Goal: Task Accomplishment & Management: Use online tool/utility

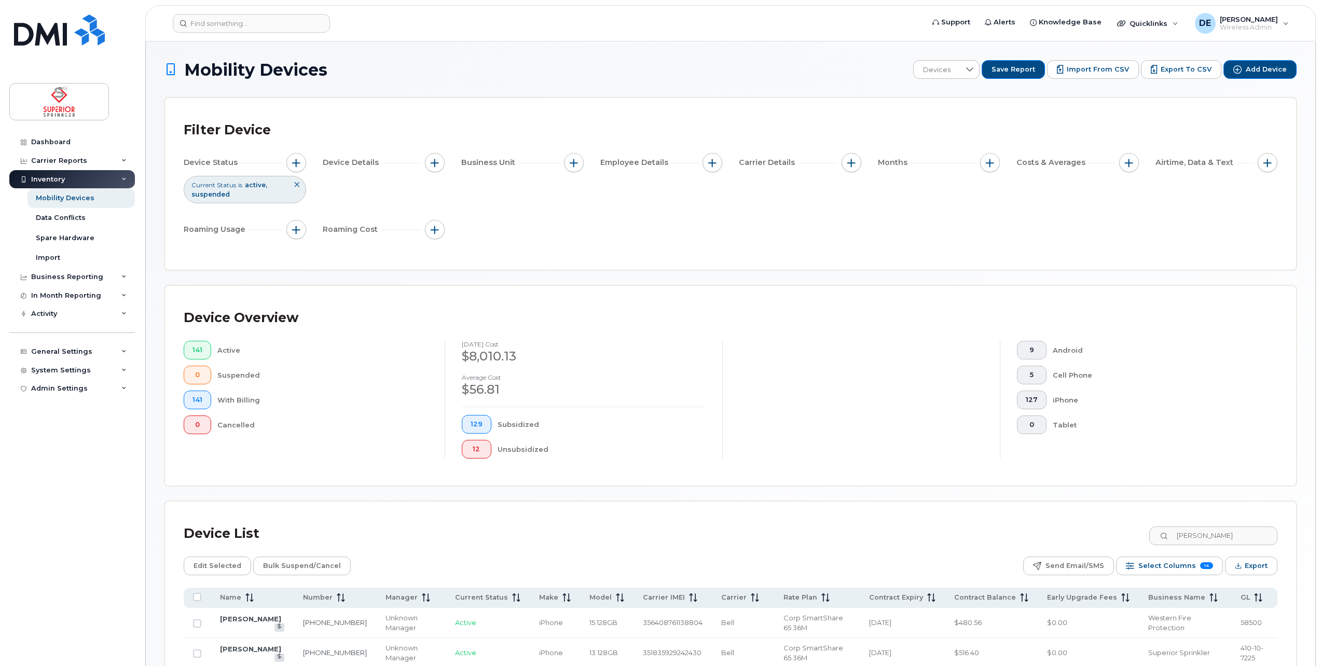
scroll to position [158, 0]
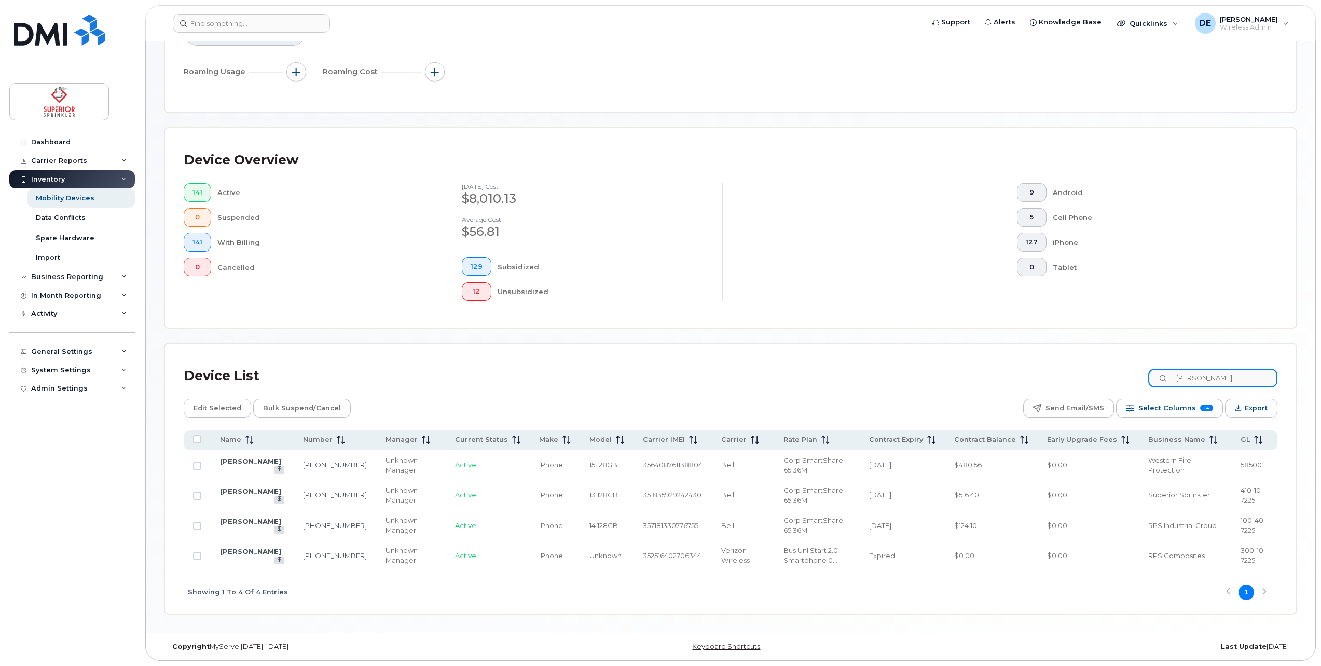
drag, startPoint x: 1210, startPoint y: 379, endPoint x: 1154, endPoint y: 371, distance: 56.1
click at [1154, 371] on div "Device List jeff" at bounding box center [731, 376] width 1094 height 27
type input "john"
click at [240, 496] on link "[PERSON_NAME]" at bounding box center [250, 491] width 61 height 8
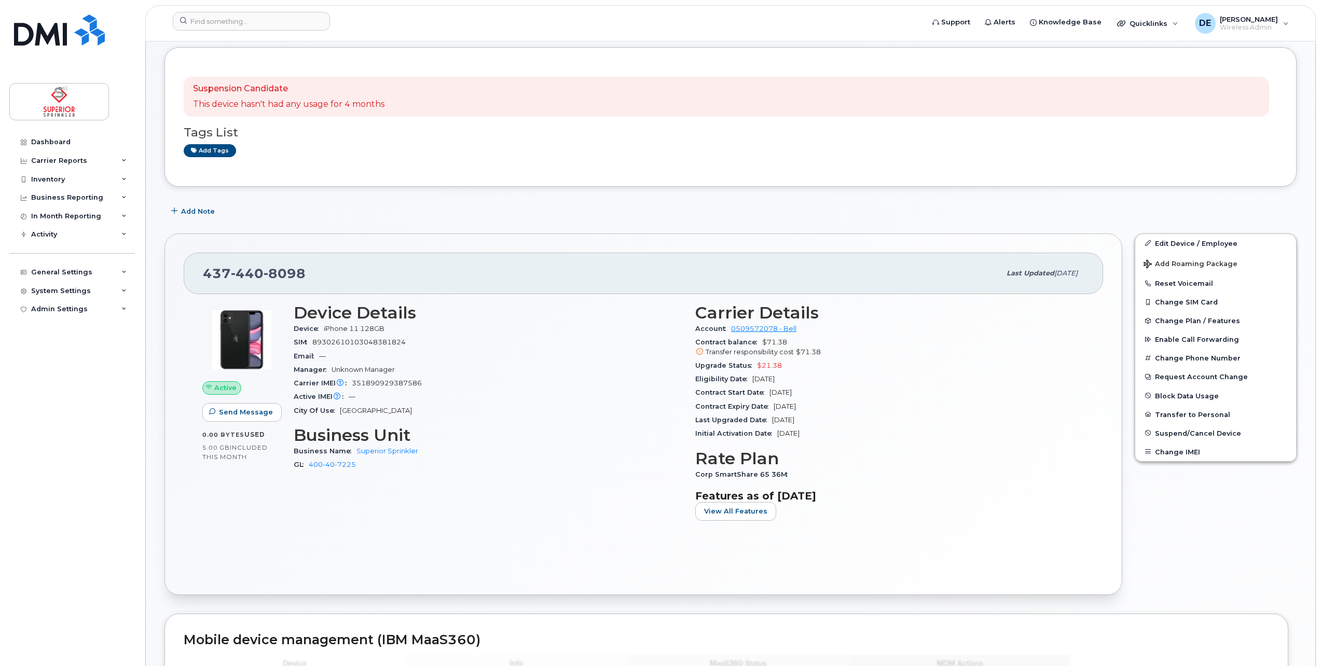
scroll to position [104, 0]
click at [97, 183] on div "Inventory" at bounding box center [72, 179] width 126 height 19
click at [75, 200] on div "Mobility Devices" at bounding box center [65, 198] width 59 height 9
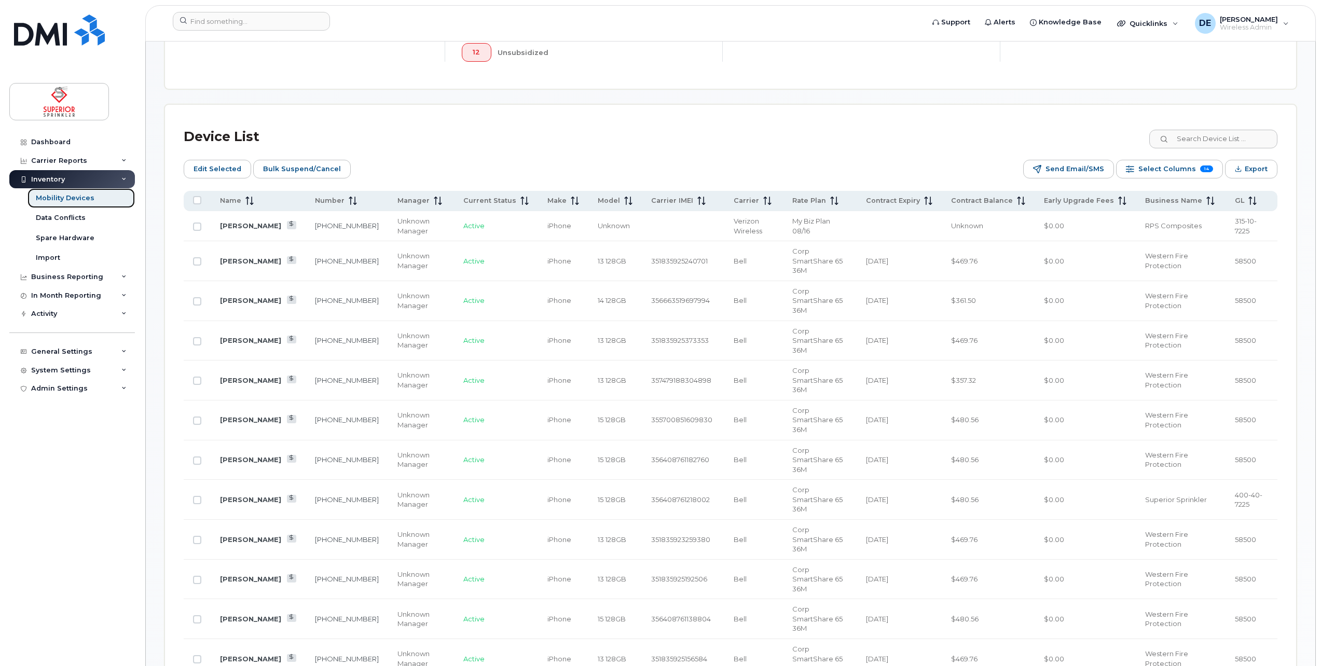
scroll to position [415, 0]
click at [1221, 140] on input at bounding box center [1212, 139] width 129 height 19
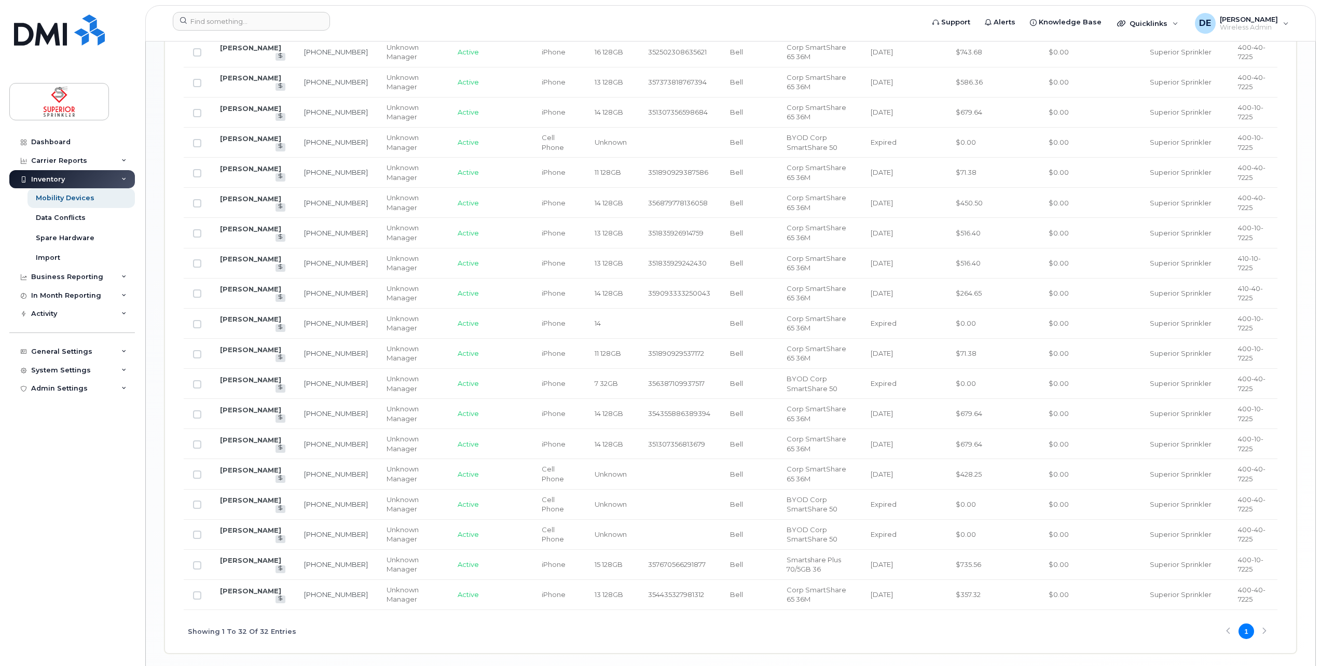
scroll to position [1021, 0]
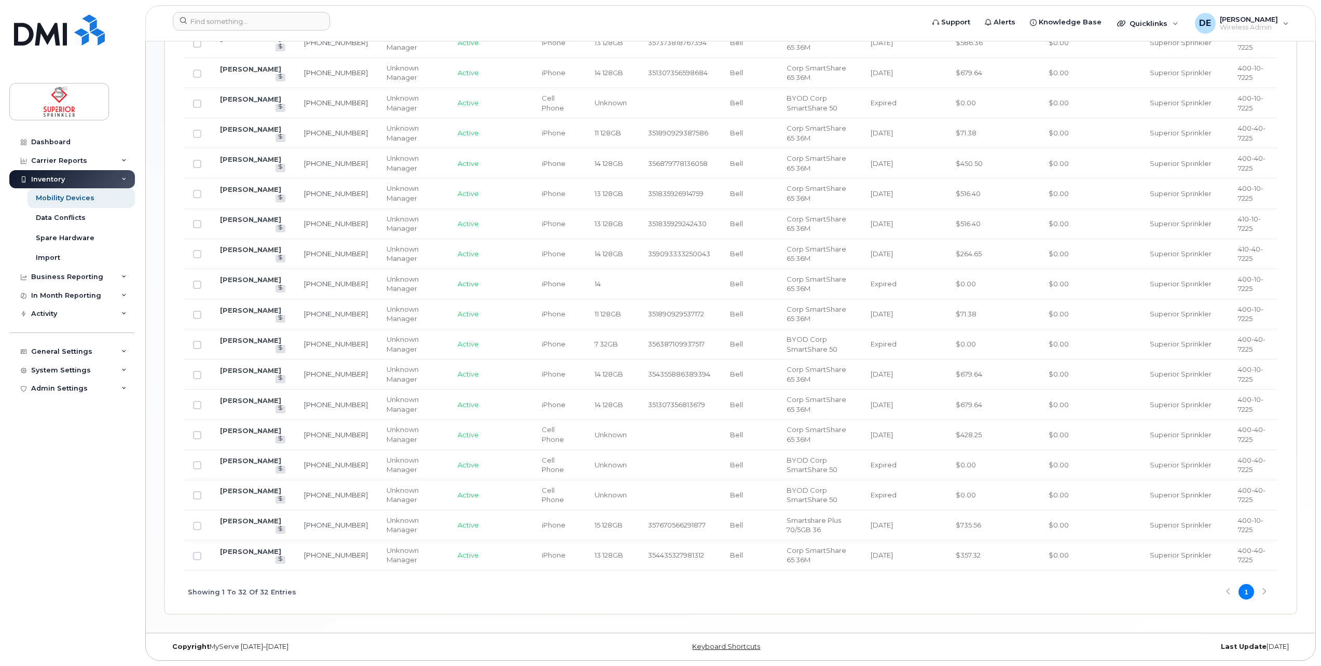
type input "superior"
click at [885, 26] on form at bounding box center [545, 21] width 744 height 19
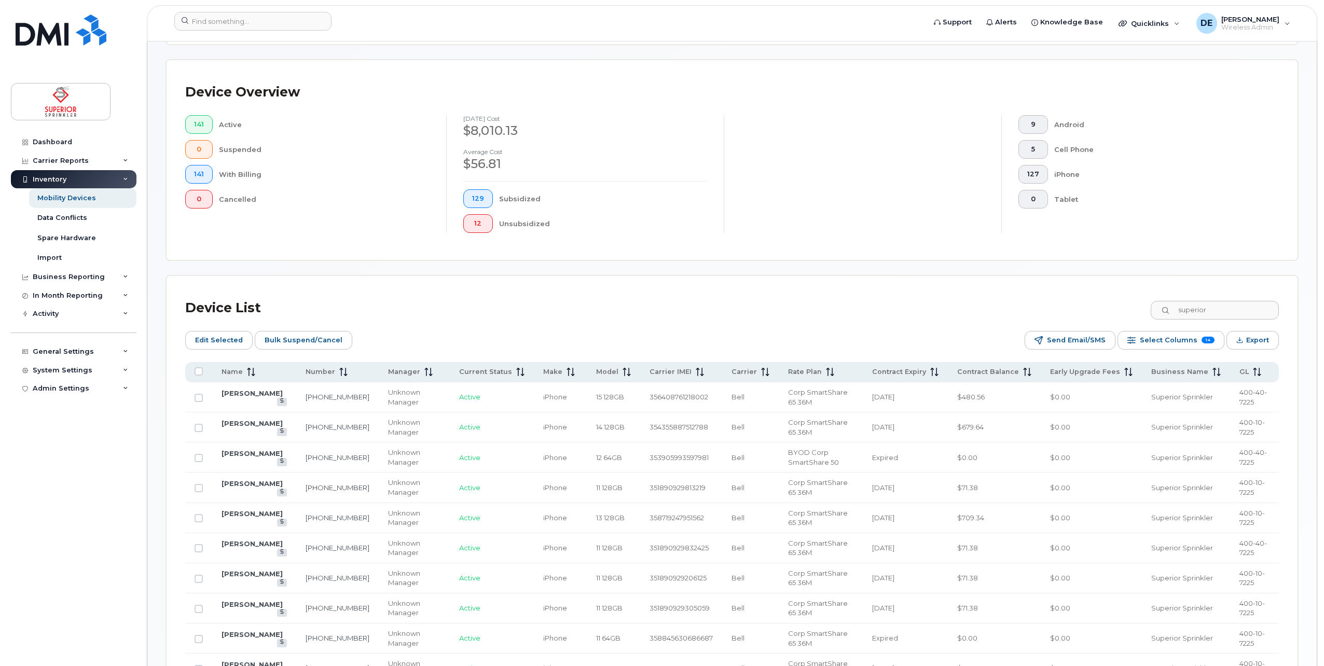
scroll to position [243, 0]
click at [1253, 337] on span "Export" at bounding box center [1256, 342] width 23 height 16
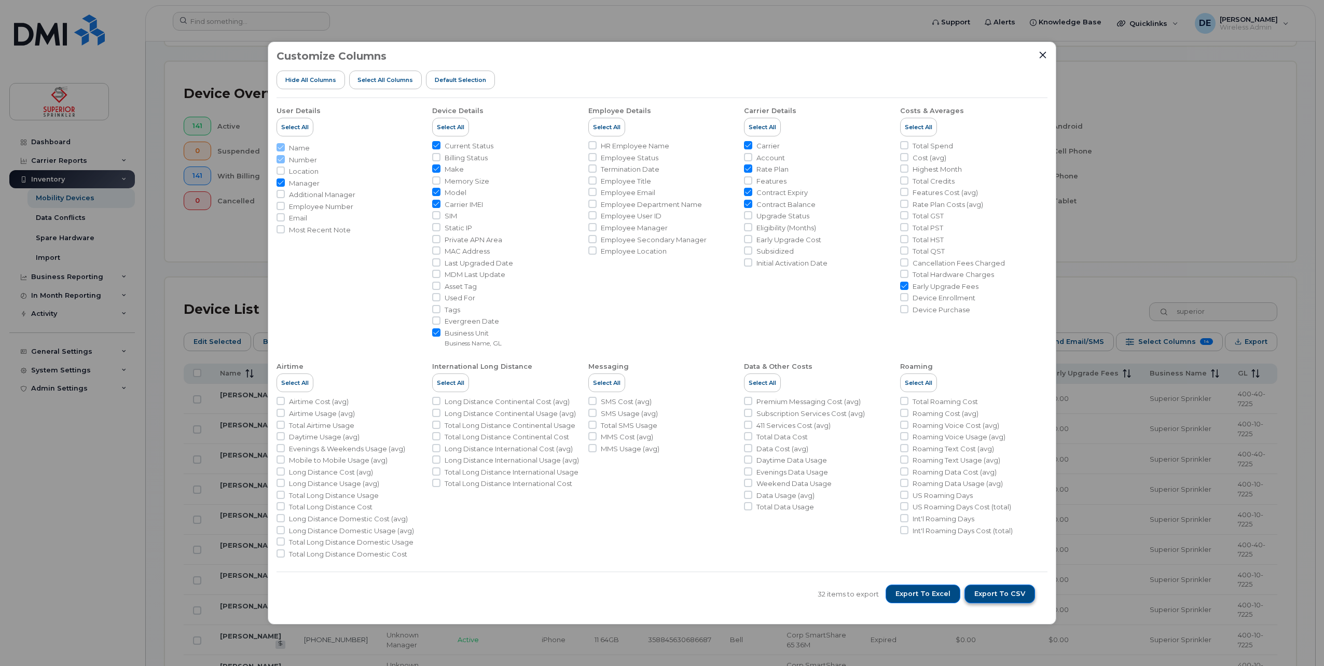
drag, startPoint x: 911, startPoint y: 601, endPoint x: 1012, endPoint y: 590, distance: 101.3
click at [911, 601] on button "Export to Excel" at bounding box center [923, 594] width 75 height 19
click at [536, 60] on div "Customize Columns Hide All Columns Select all Columns Default Selection" at bounding box center [662, 74] width 771 height 48
